Goal: Check status

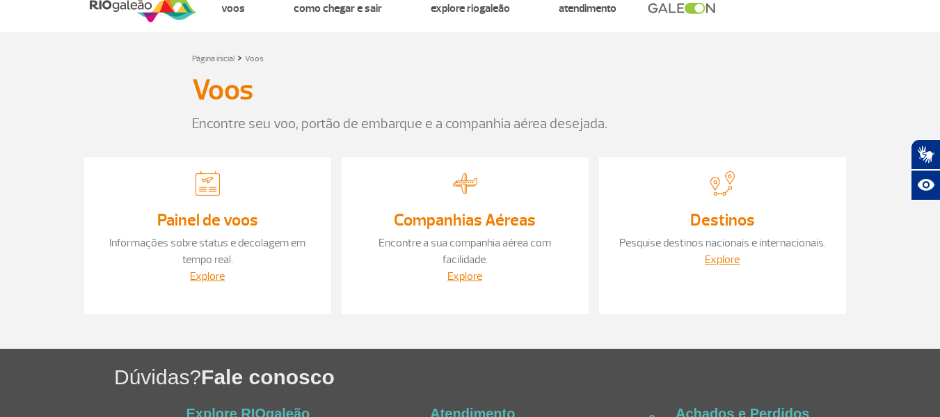
scroll to position [70, 0]
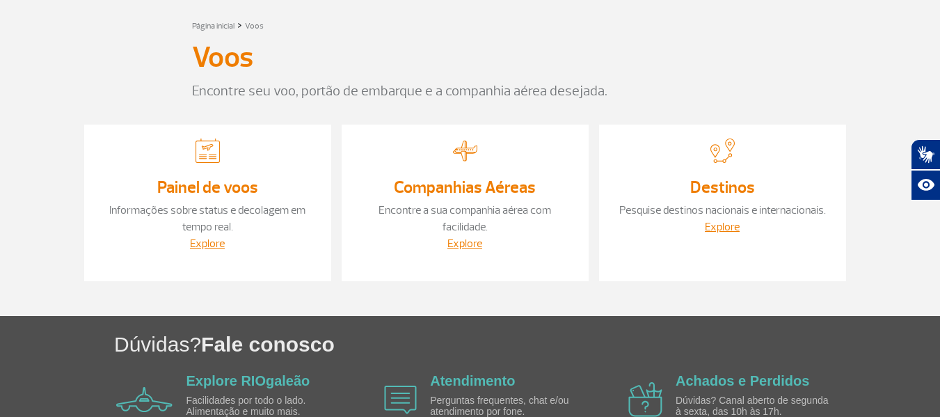
click at [216, 184] on link "Painel de voos" at bounding box center [207, 187] width 101 height 21
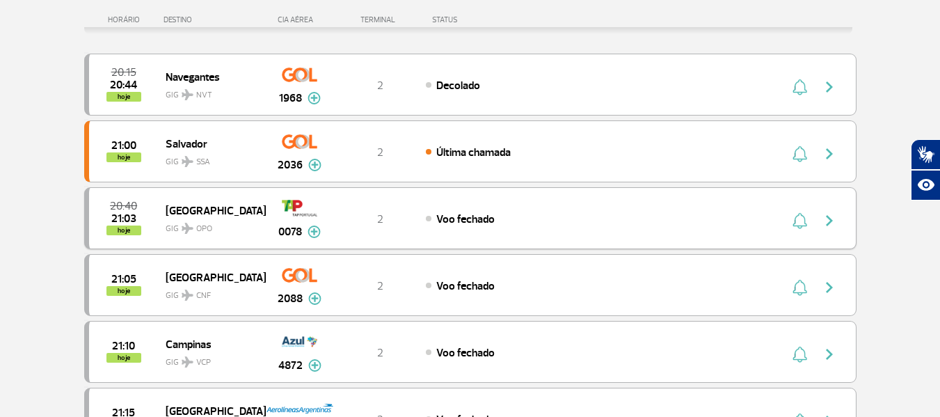
scroll to position [209, 0]
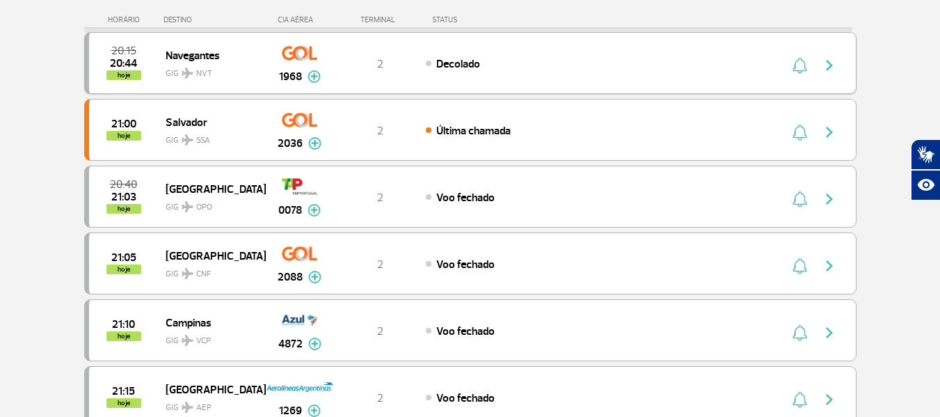
click at [826, 63] on img "button" at bounding box center [829, 65] width 17 height 17
click at [459, 65] on span "Decolado" at bounding box center [458, 64] width 44 height 14
click at [833, 65] on img "button" at bounding box center [829, 65] width 17 height 17
click at [829, 65] on img "button" at bounding box center [829, 65] width 17 height 17
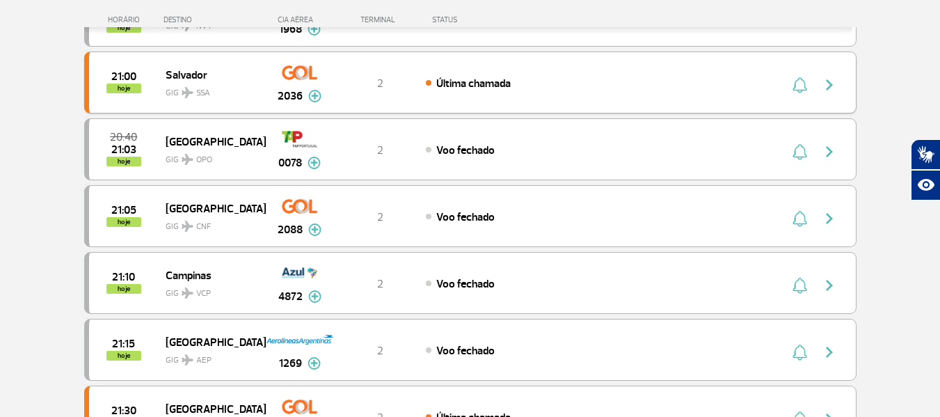
scroll to position [278, 0]
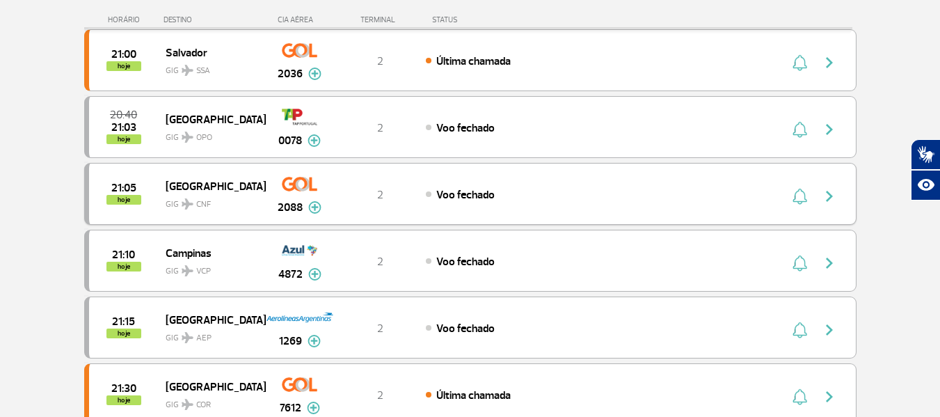
click at [830, 198] on img "button" at bounding box center [829, 196] width 17 height 17
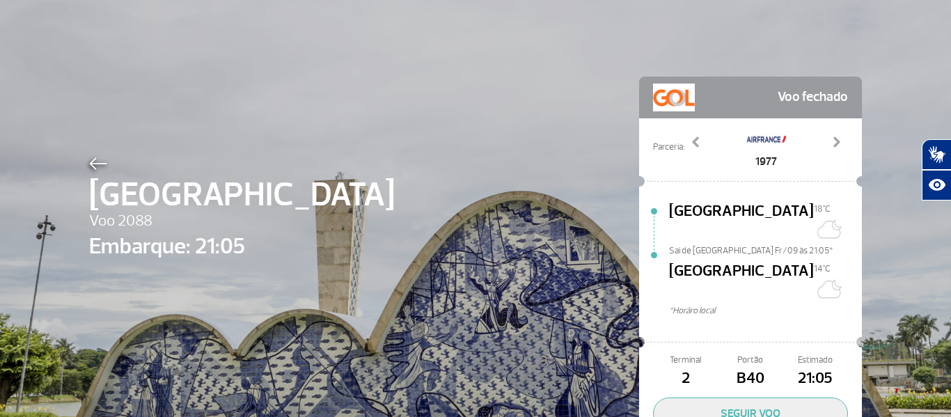
scroll to position [70, 0]
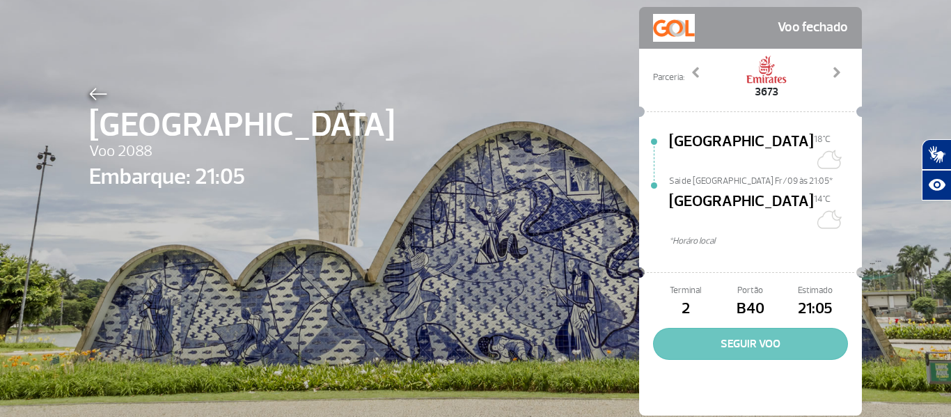
click at [740, 328] on button "SEGUIR VOO" at bounding box center [750, 344] width 195 height 32
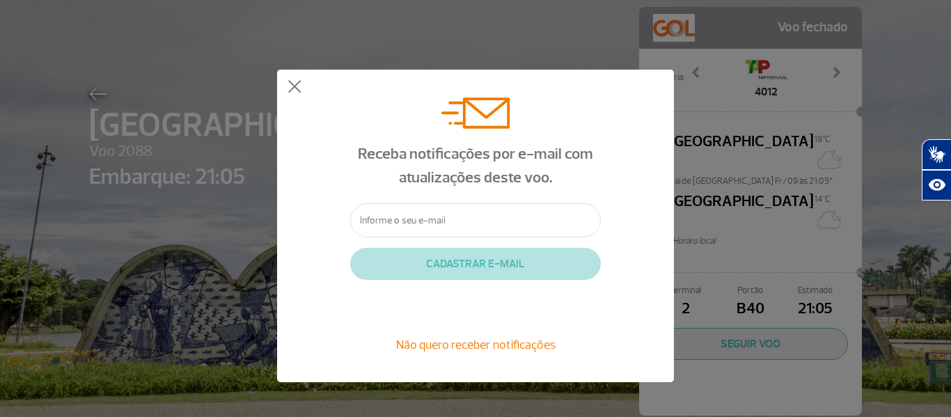
click at [496, 344] on span "Não quero receber notificações" at bounding box center [475, 344] width 159 height 15
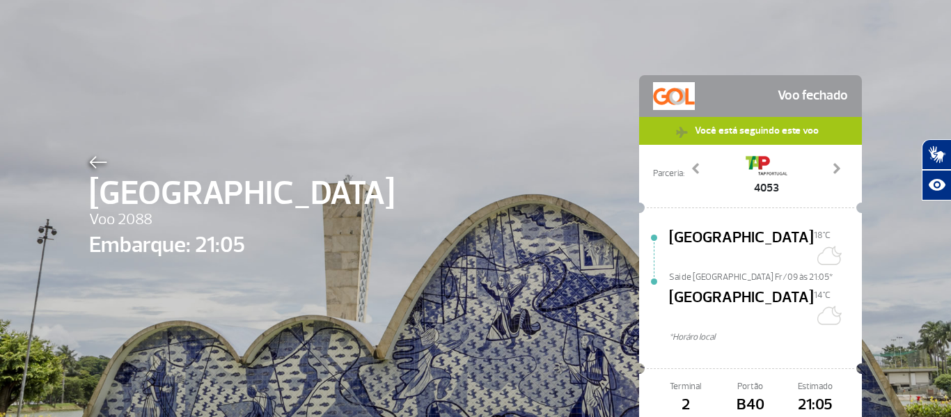
scroll to position [0, 0]
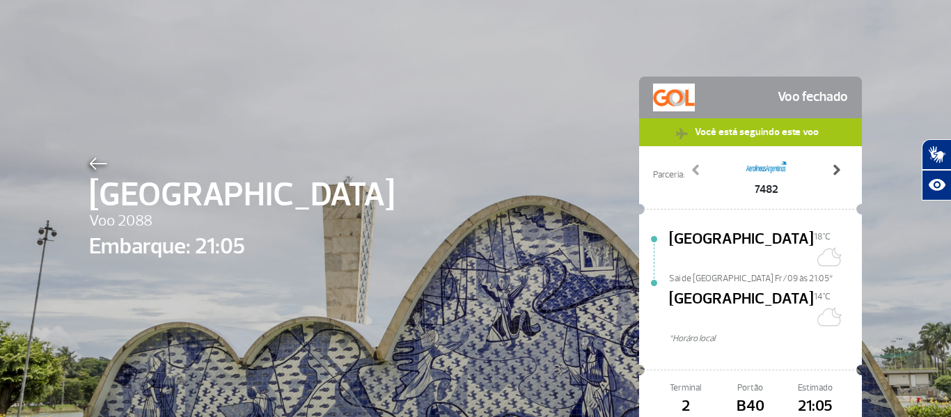
click at [830, 171] on span at bounding box center [836, 170] width 14 height 14
click at [480, 232] on div "[GEOGRAPHIC_DATA] Voo 2088 Embarque: 21:05 Voo fechado Você está seguindo este …" at bounding box center [475, 274] width 793 height 548
